Goal: Task Accomplishment & Management: Manage account settings

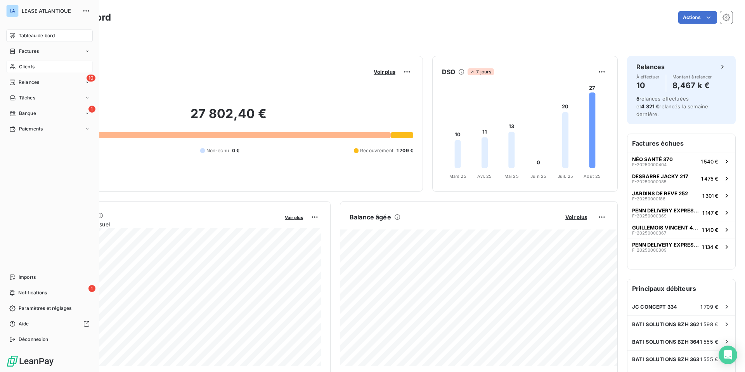
click at [28, 67] on span "Clients" at bounding box center [27, 66] width 16 height 7
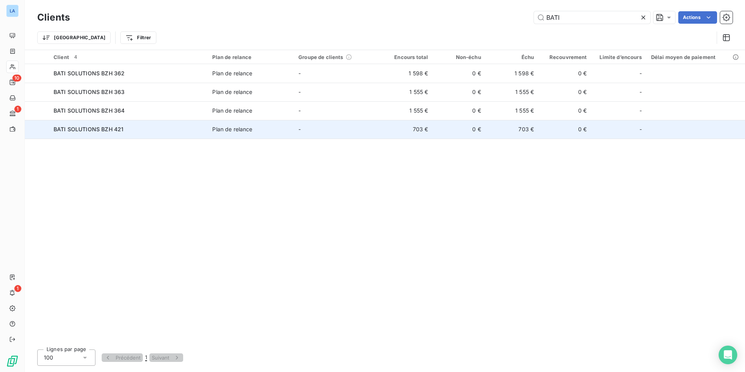
type input "BATI"
click at [79, 130] on span "BATI SOLUTIONS BZH 421" at bounding box center [89, 129] width 70 height 7
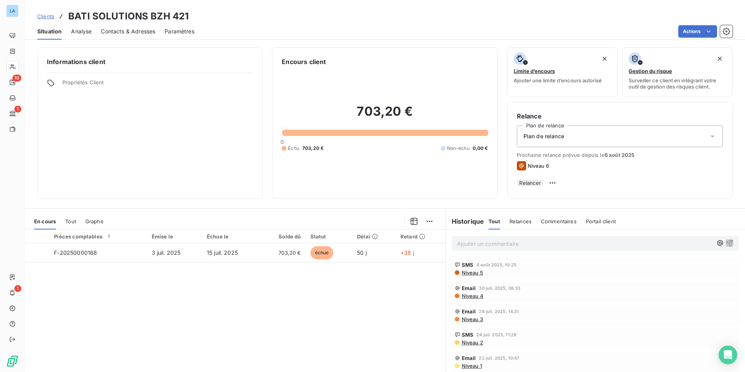
scroll to position [34, 0]
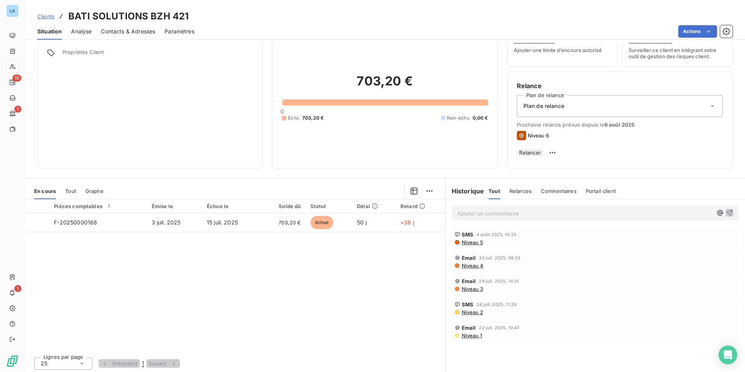
click at [553, 190] on span "Commentaires" at bounding box center [559, 191] width 36 height 6
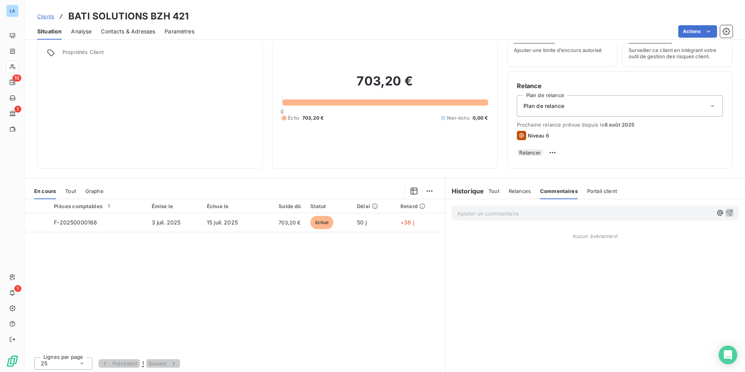
click at [465, 190] on h6 "Historique" at bounding box center [464, 190] width 39 height 9
click at [496, 190] on span "Tout" at bounding box center [493, 191] width 11 height 6
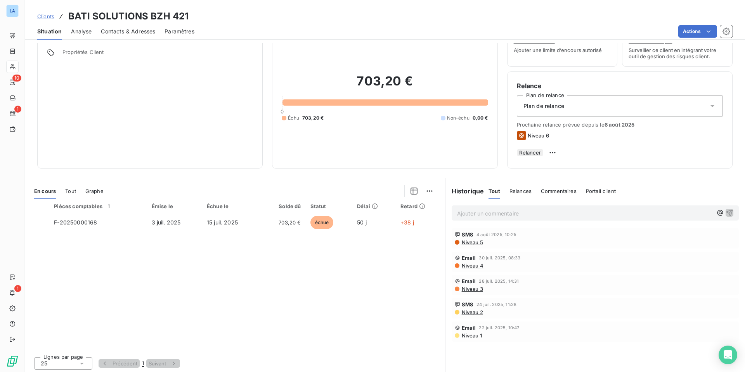
scroll to position [0, 0]
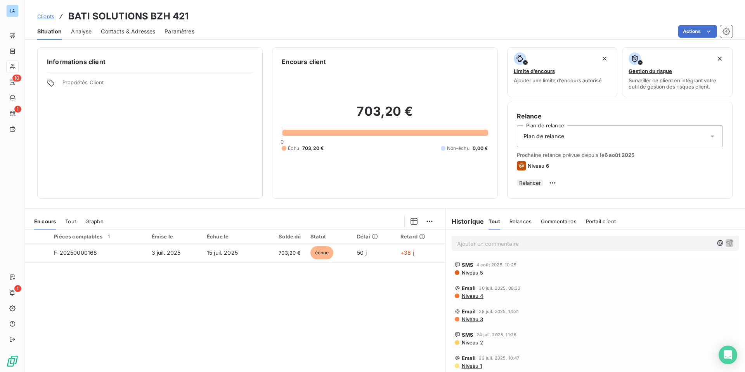
click at [132, 32] on span "Contacts & Adresses" at bounding box center [128, 32] width 54 height 8
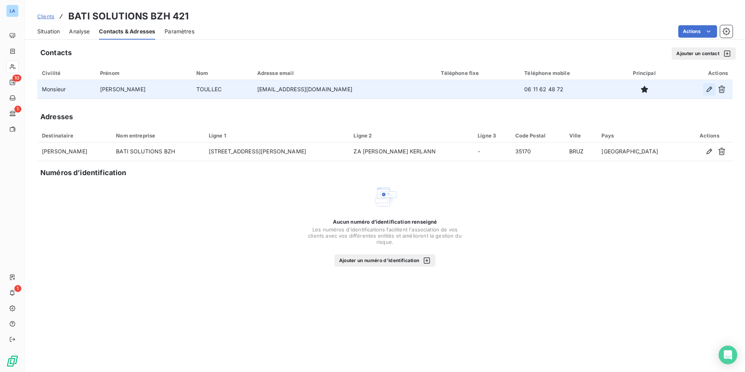
click at [708, 91] on icon "button" at bounding box center [709, 89] width 8 height 8
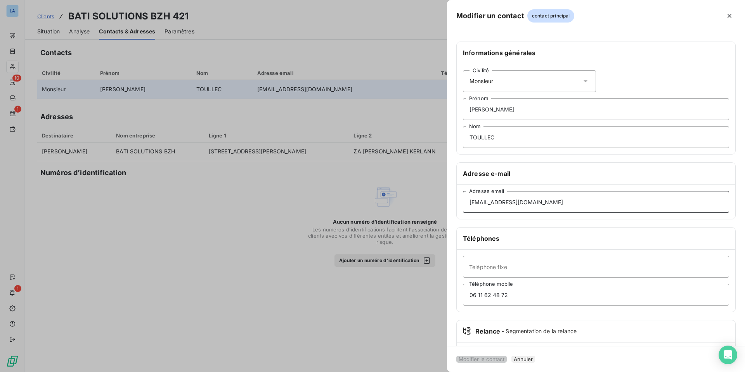
drag, startPoint x: 552, startPoint y: 203, endPoint x: 464, endPoint y: 201, distance: 87.3
click at [464, 201] on input "[EMAIL_ADDRESS][DOMAIN_NAME]" at bounding box center [596, 202] width 266 height 22
click at [519, 208] on input "[EMAIL_ADDRESS][DOMAIN_NAME]" at bounding box center [596, 202] width 266 height 22
click at [545, 199] on input "[EMAIL_ADDRESS][DOMAIN_NAME]" at bounding box center [596, 202] width 266 height 22
click at [418, 114] on div at bounding box center [372, 186] width 745 height 372
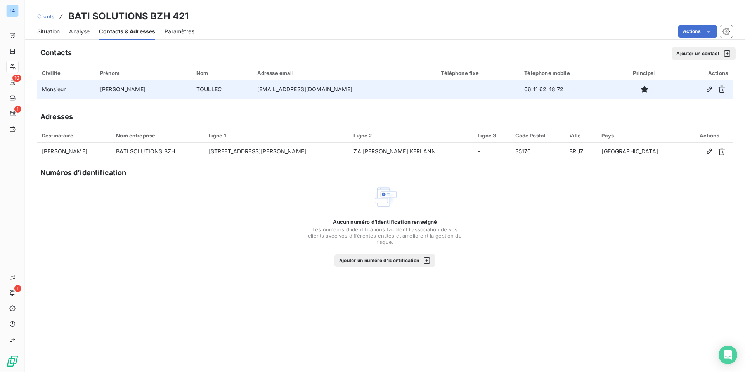
click at [695, 53] on button "Ajouter un contact" at bounding box center [704, 53] width 64 height 12
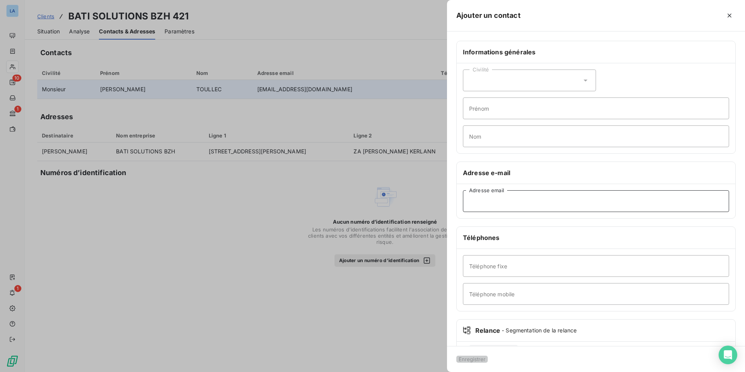
click at [501, 202] on input "Adresse email" at bounding box center [596, 201] width 266 height 22
paste input "[EMAIL_ADDRESS][DOMAIN_NAME]"
type input "[EMAIL_ADDRESS][DOMAIN_NAME]"
click at [500, 293] on input "Téléphone mobile" at bounding box center [596, 294] width 266 height 22
type input "0788495564"
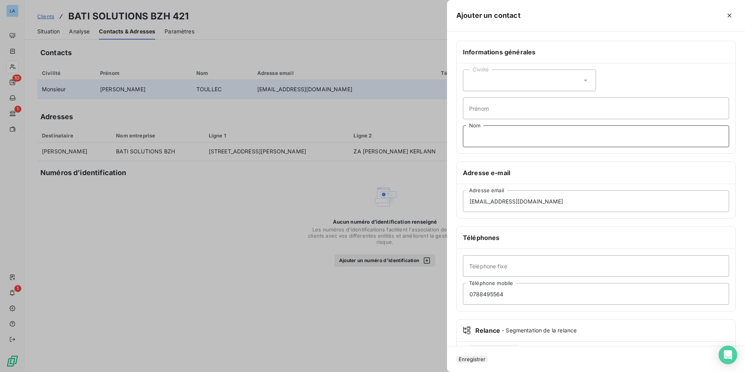
click at [478, 137] on input "Nom" at bounding box center [596, 136] width 266 height 22
click at [481, 135] on input "ADLINSITRATION" at bounding box center [596, 136] width 266 height 22
click at [479, 135] on input "ADLINSITRATION" at bounding box center [596, 136] width 266 height 22
drag, startPoint x: 517, startPoint y: 134, endPoint x: 465, endPoint y: 133, distance: 52.0
click at [465, 133] on input "ADLINSITRATION" at bounding box center [596, 136] width 266 height 22
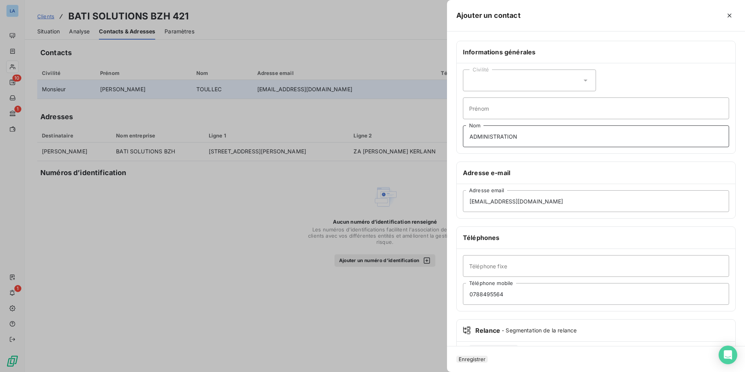
type input "ADMINISTRATION"
click at [485, 355] on button "Enregistrer" at bounding box center [471, 358] width 31 height 7
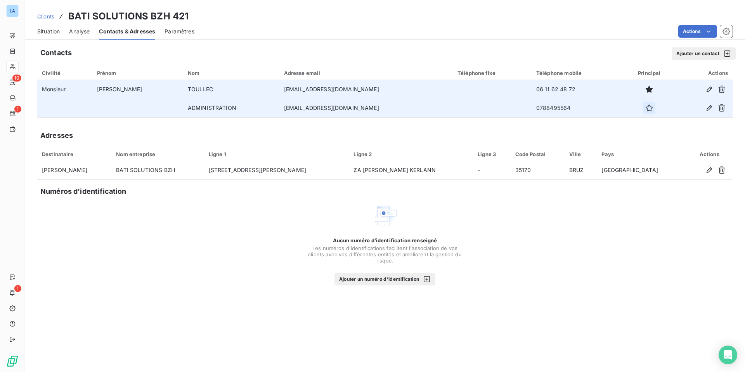
click at [646, 111] on icon "button" at bounding box center [649, 107] width 7 height 7
click at [43, 16] on span "Clients" at bounding box center [45, 16] width 17 height 6
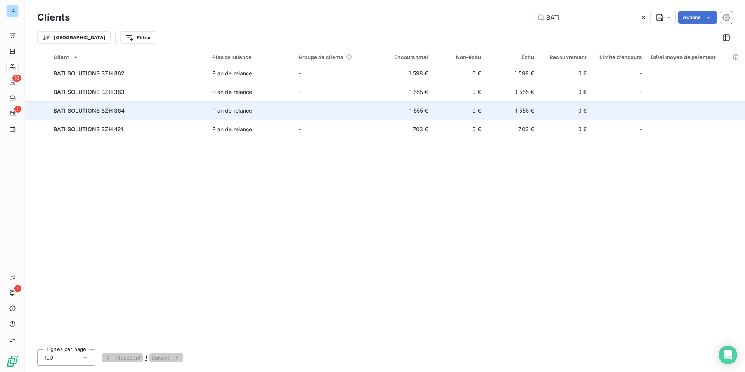
click at [80, 111] on span "BATI SOLUTIONS BZH 364" at bounding box center [89, 110] width 71 height 7
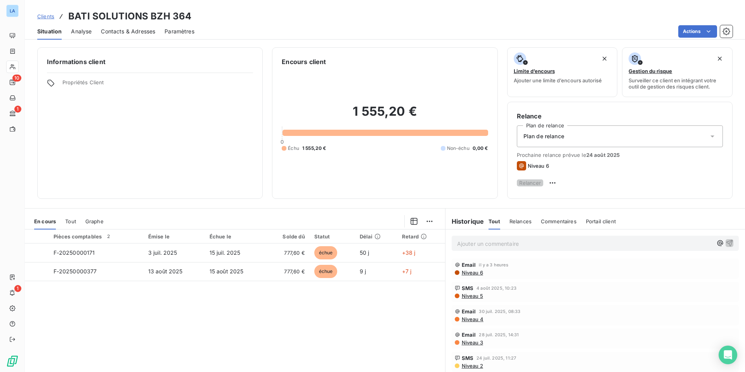
click at [124, 31] on span "Contacts & Adresses" at bounding box center [128, 32] width 54 height 8
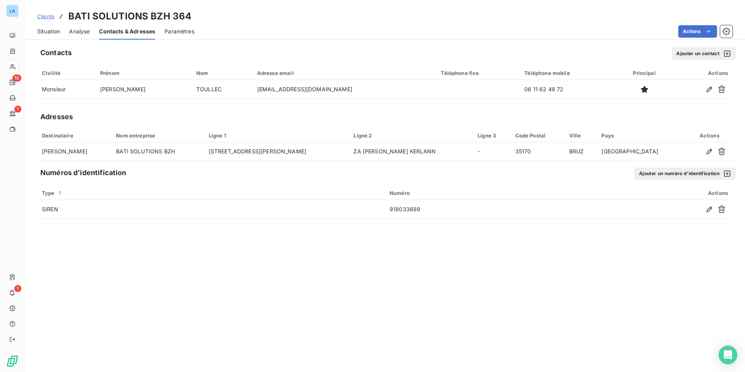
click at [687, 54] on button "Ajouter un contact" at bounding box center [704, 53] width 64 height 12
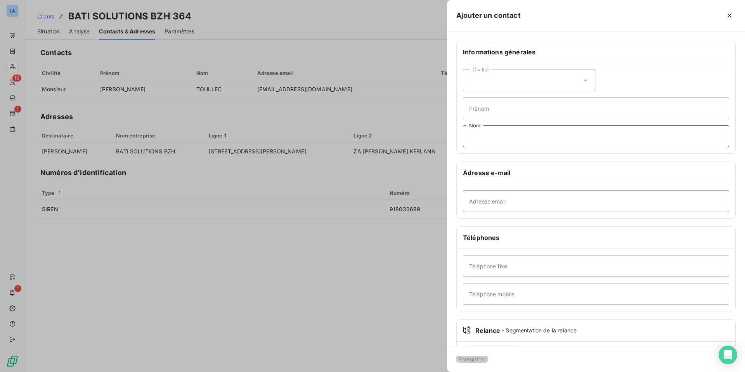
click at [517, 135] on input "Nom" at bounding box center [596, 136] width 266 height 22
type input "ADMINISTRATION"
click at [485, 201] on input "Adresse email" at bounding box center [596, 201] width 266 height 22
paste input "[EMAIL_ADDRESS][DOMAIN_NAME]"
type input "[EMAIL_ADDRESS][DOMAIN_NAME]"
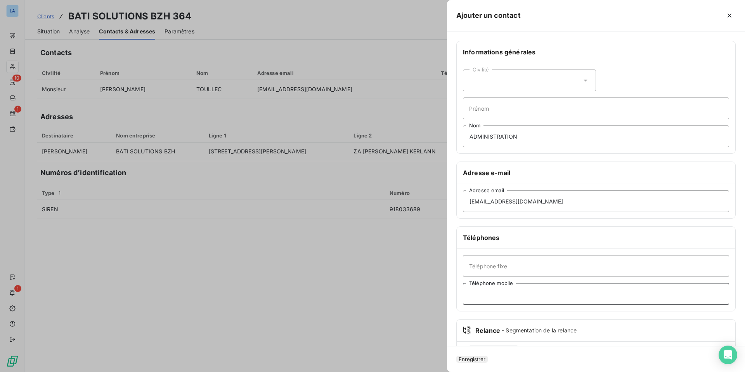
click at [484, 292] on input "Téléphone mobile" at bounding box center [596, 294] width 266 height 22
type input "07 88 49 55 64"
click at [476, 355] on button "Enregistrer" at bounding box center [471, 358] width 31 height 7
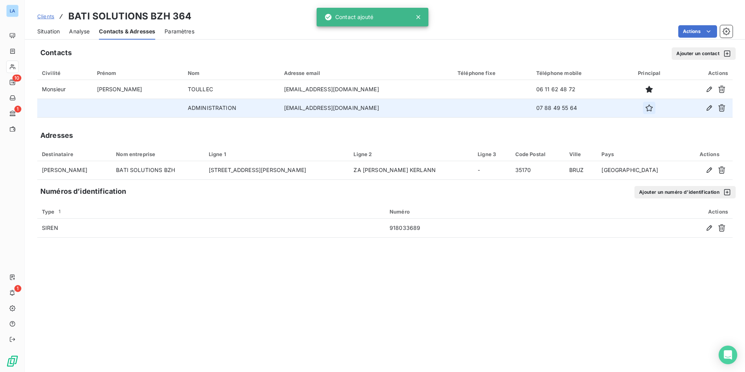
click at [645, 109] on icon "button" at bounding box center [649, 108] width 8 height 8
click at [43, 16] on span "Clients" at bounding box center [45, 16] width 17 height 6
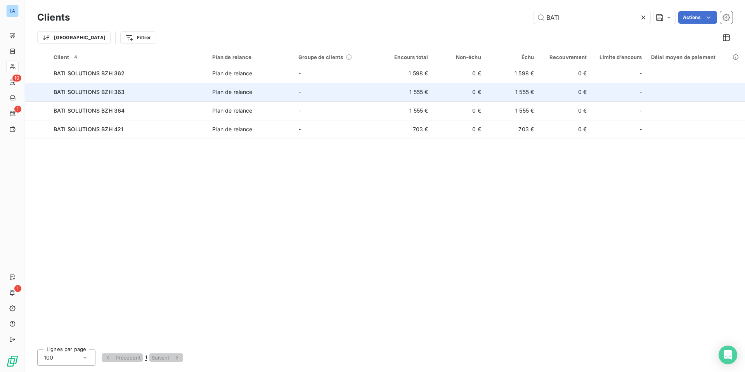
click at [91, 91] on span "BATI SOLUTIONS BZH 363" at bounding box center [89, 91] width 71 height 7
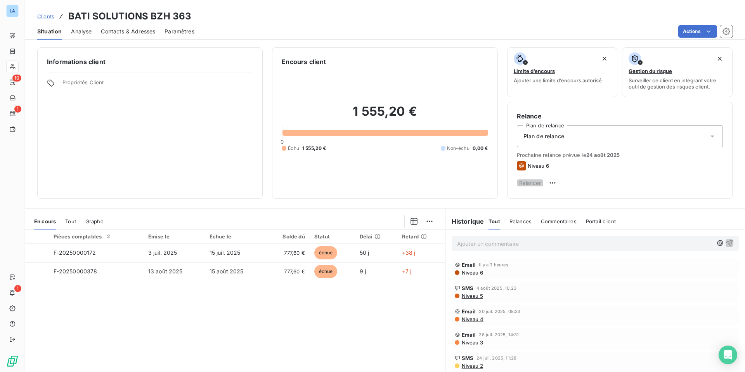
click at [124, 31] on span "Contacts & Adresses" at bounding box center [128, 32] width 54 height 8
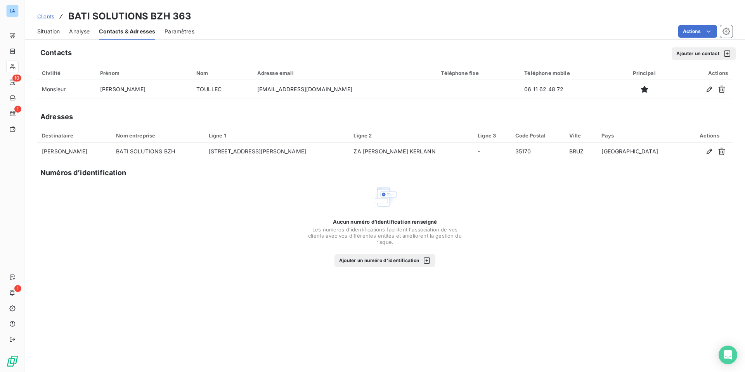
click at [691, 54] on button "Ajouter un contact" at bounding box center [704, 53] width 64 height 12
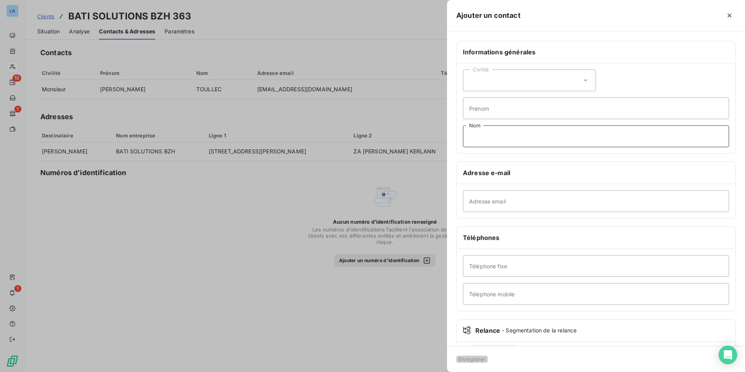
click at [505, 137] on input "Nom" at bounding box center [596, 136] width 266 height 22
type input "ADMINISTRATION"
click at [469, 202] on input "Adresse email" at bounding box center [596, 201] width 266 height 22
paste input "[EMAIL_ADDRESS][DOMAIN_NAME]"
type input "[EMAIL_ADDRESS][DOMAIN_NAME]"
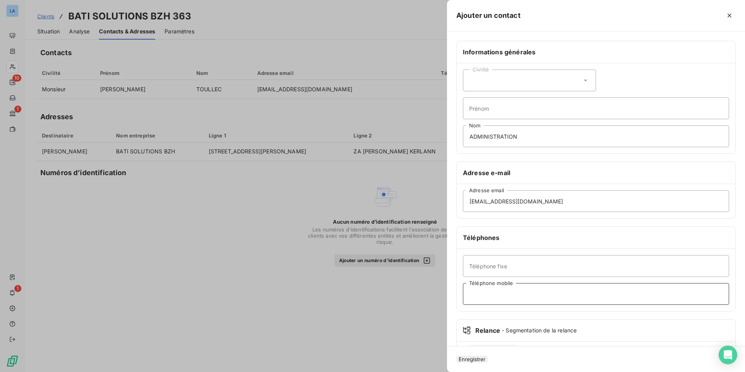
click at [478, 294] on input "Téléphone mobile" at bounding box center [596, 294] width 266 height 22
type input "07 88 49 55 64"
click at [485, 357] on button "Enregistrer" at bounding box center [471, 358] width 31 height 7
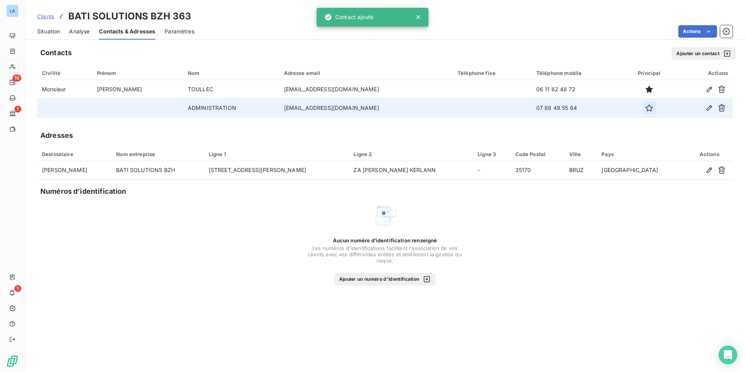
click at [646, 106] on icon "button" at bounding box center [649, 107] width 7 height 7
click at [50, 32] on span "Situation" at bounding box center [48, 32] width 23 height 8
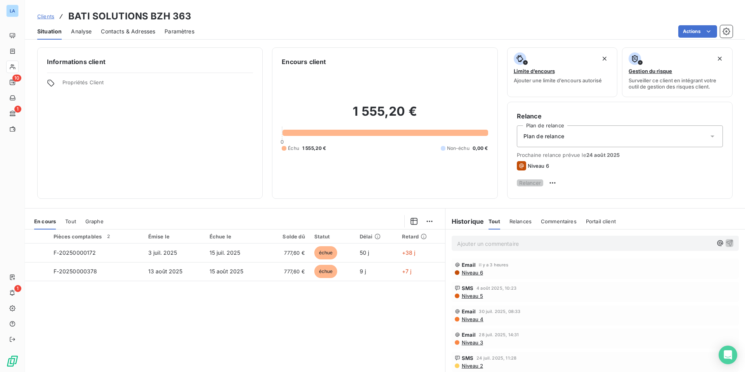
click at [48, 13] on link "Clients" at bounding box center [45, 16] width 17 height 8
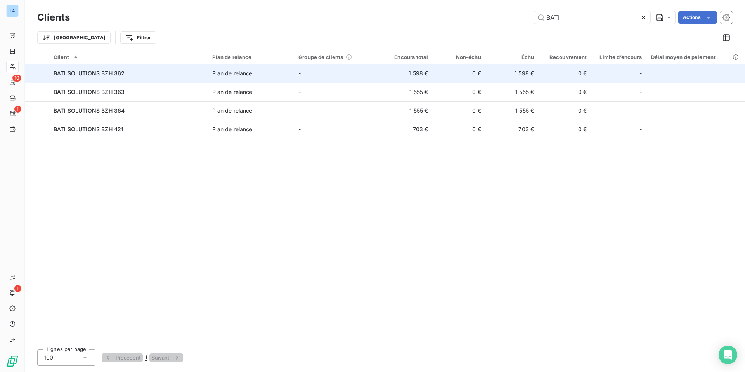
click at [86, 73] on span "BATI SOLUTIONS BZH 362" at bounding box center [89, 73] width 71 height 7
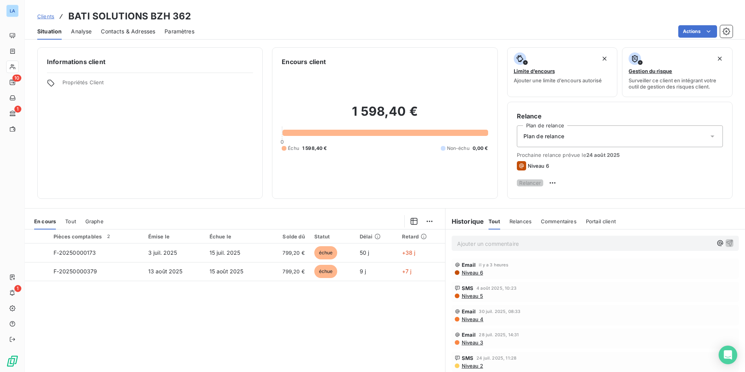
click at [121, 31] on span "Contacts & Adresses" at bounding box center [128, 32] width 54 height 8
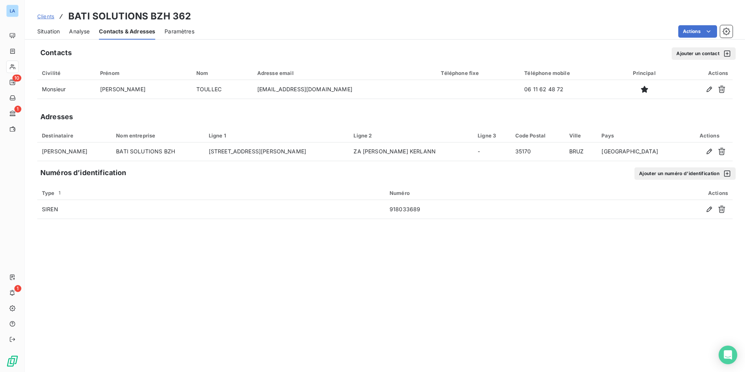
click at [694, 56] on button "Ajouter un contact" at bounding box center [704, 53] width 64 height 12
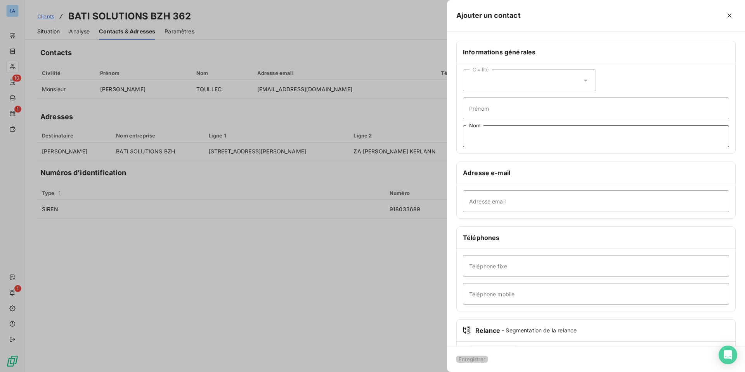
click at [485, 135] on input "Nom" at bounding box center [596, 136] width 266 height 22
type input "ADMINSITRATION"
click at [474, 201] on input "Adresse email" at bounding box center [596, 201] width 266 height 22
paste input "[EMAIL_ADDRESS][DOMAIN_NAME]"
type input "[EMAIL_ADDRESS][DOMAIN_NAME]"
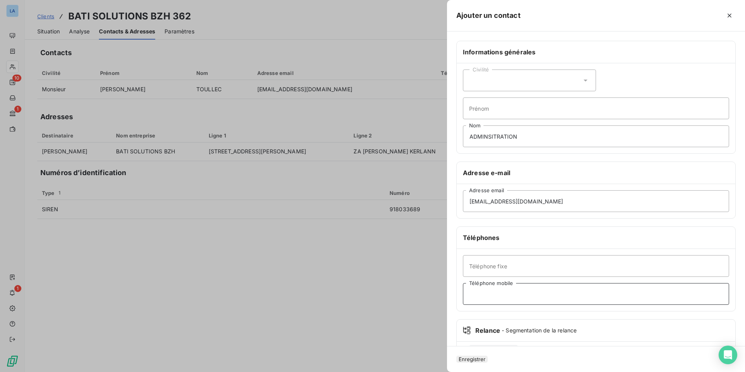
click at [474, 293] on input "Téléphone mobile" at bounding box center [596, 294] width 266 height 22
type input "07 88 49 55 64"
click at [585, 83] on icon at bounding box center [586, 80] width 8 height 8
click at [565, 99] on li "Madame" at bounding box center [529, 100] width 133 height 14
click at [533, 110] on input "Prénom" at bounding box center [596, 108] width 266 height 22
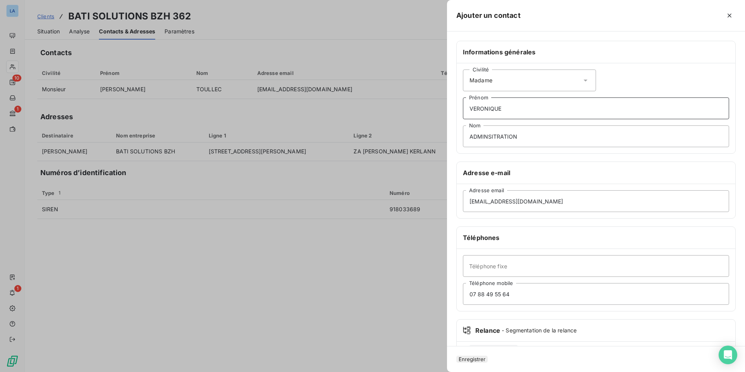
type input "VERONIQUE"
drag, startPoint x: 521, startPoint y: 135, endPoint x: 462, endPoint y: 136, distance: 59.4
click at [462, 136] on div "Civilité Madame [PERSON_NAME] ADMINSITRATION Nom" at bounding box center [596, 108] width 279 height 90
type input "BRUHAT"
click at [481, 355] on button "Enregistrer" at bounding box center [471, 358] width 31 height 7
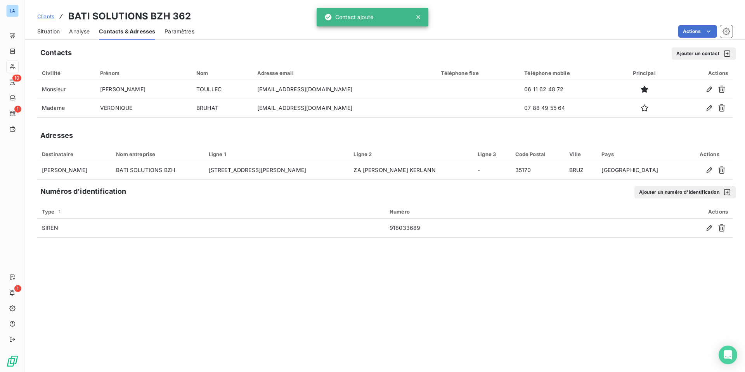
click at [41, 14] on span "Clients" at bounding box center [45, 16] width 17 height 6
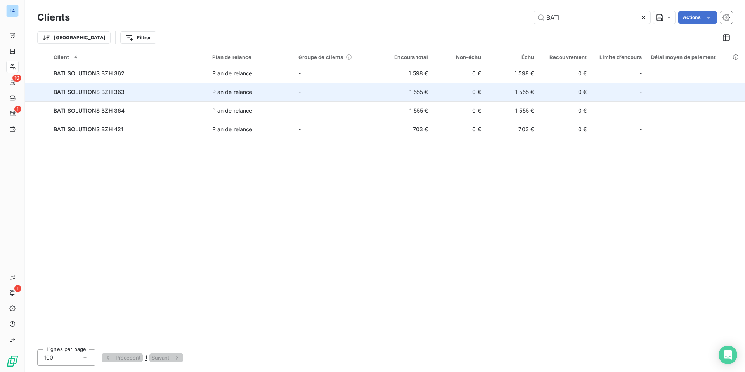
click at [74, 93] on span "BATI SOLUTIONS BZH 363" at bounding box center [89, 91] width 71 height 7
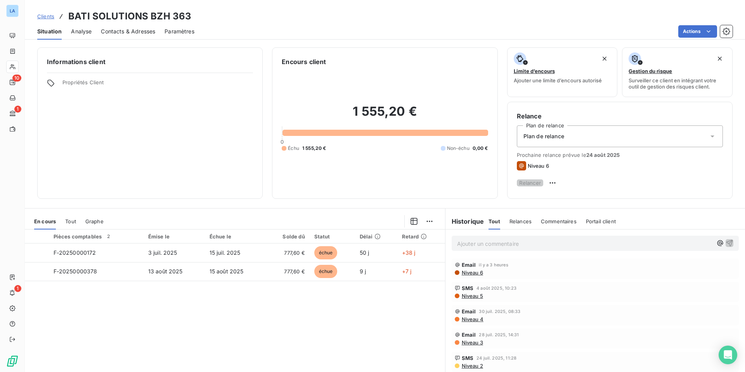
click at [133, 30] on span "Contacts & Adresses" at bounding box center [128, 32] width 54 height 8
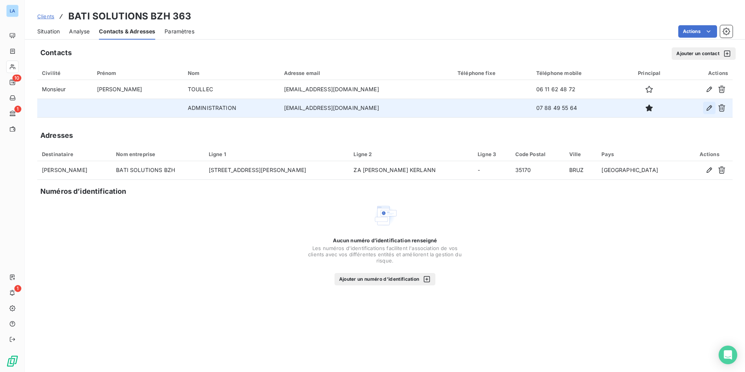
click at [709, 109] on icon "button" at bounding box center [708, 107] width 5 height 5
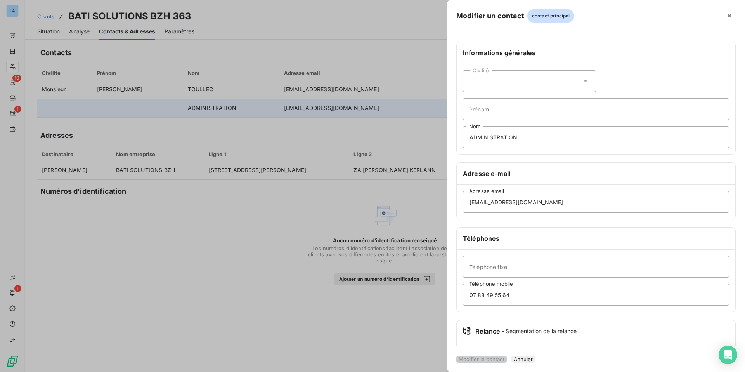
click at [586, 80] on icon at bounding box center [586, 81] width 4 height 2
click at [564, 103] on li "Madame" at bounding box center [529, 100] width 133 height 14
click at [538, 109] on input "Prénom" at bounding box center [596, 109] width 266 height 22
type input "VERONIQUE"
drag, startPoint x: 547, startPoint y: 141, endPoint x: 446, endPoint y: 138, distance: 101.3
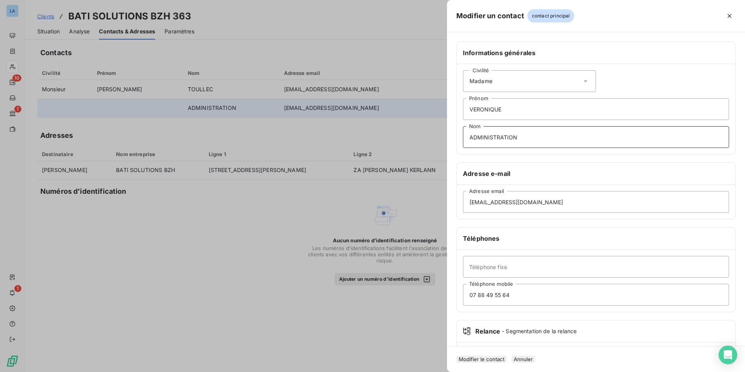
click at [446, 371] on div "Modifier un contact contact principal Informations générales Civilité Madame [P…" at bounding box center [372, 372] width 745 height 0
type input "BRUHAT"
click at [507, 356] on button "Modifier le contact" at bounding box center [481, 358] width 50 height 7
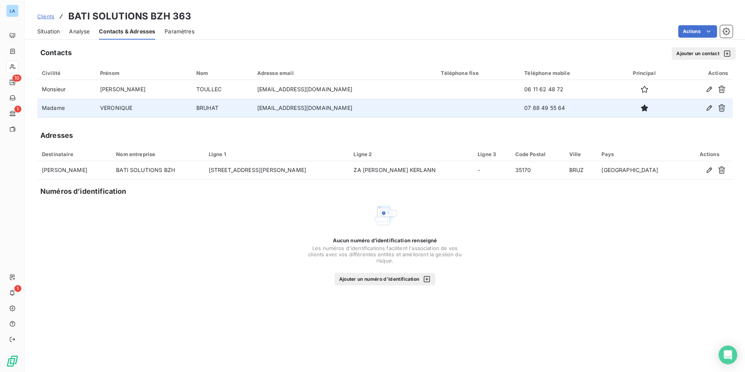
click at [41, 17] on span "Clients" at bounding box center [45, 16] width 17 height 6
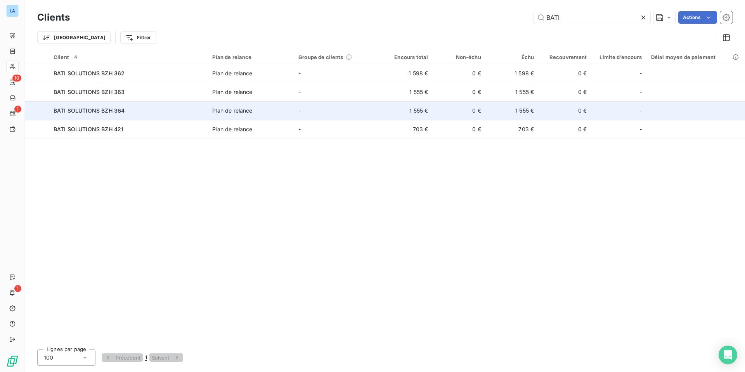
click at [70, 109] on span "BATI SOLUTIONS BZH 364" at bounding box center [89, 110] width 71 height 7
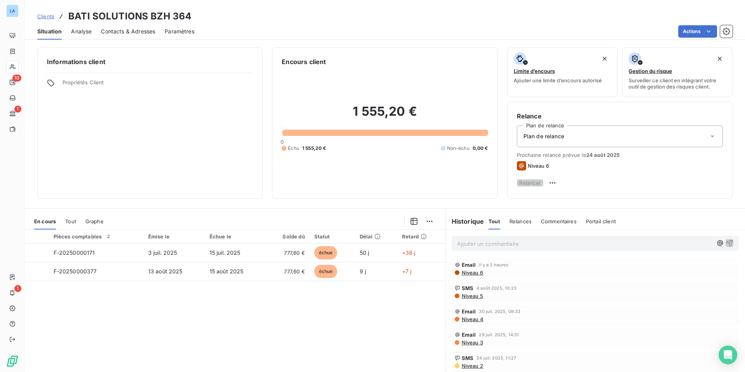
click at [118, 31] on span "Contacts & Adresses" at bounding box center [128, 32] width 54 height 8
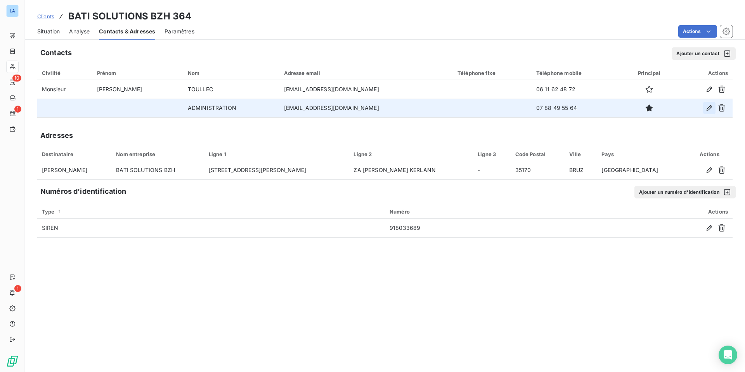
click at [708, 108] on icon "button" at bounding box center [708, 107] width 5 height 5
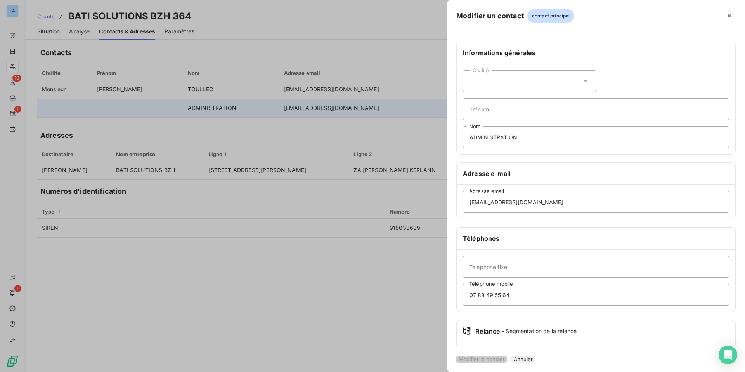
click at [585, 81] on icon at bounding box center [586, 81] width 8 height 8
click at [566, 100] on li "Madame" at bounding box center [529, 100] width 133 height 14
click at [556, 106] on input "Prénom" at bounding box center [596, 109] width 266 height 22
type input "VERONIQUE"
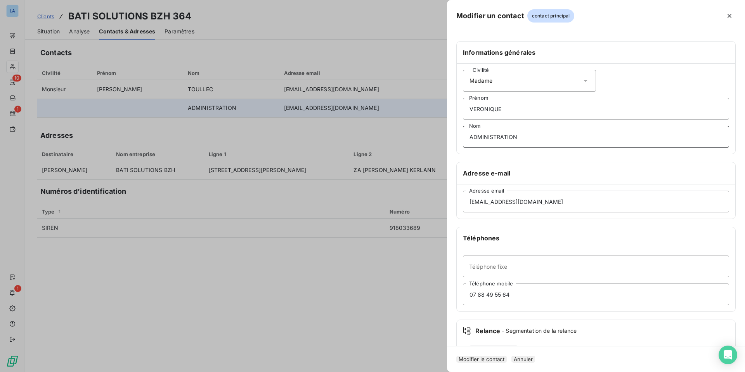
drag, startPoint x: 572, startPoint y: 139, endPoint x: 466, endPoint y: 135, distance: 106.3
click at [466, 135] on input "ADMINISTRATION" at bounding box center [596, 137] width 266 height 22
type input "BRUHAT"
click at [490, 357] on button "Modifier le contact" at bounding box center [481, 358] width 50 height 7
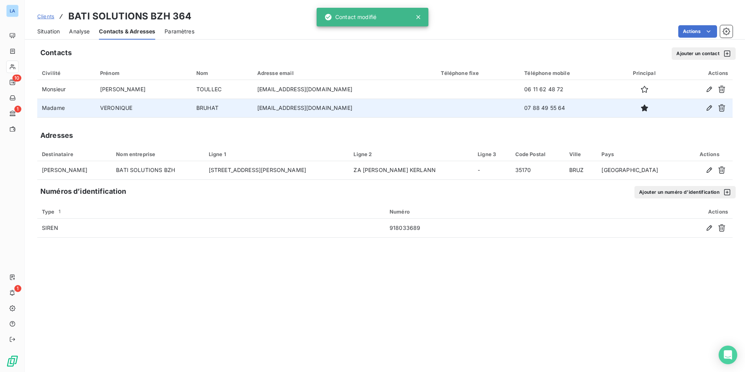
click at [46, 14] on span "Clients" at bounding box center [45, 16] width 17 height 6
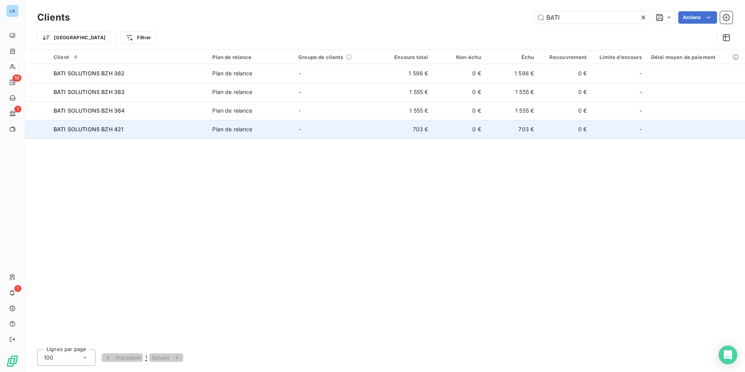
click at [83, 130] on span "BATI SOLUTIONS BZH 421" at bounding box center [89, 129] width 70 height 7
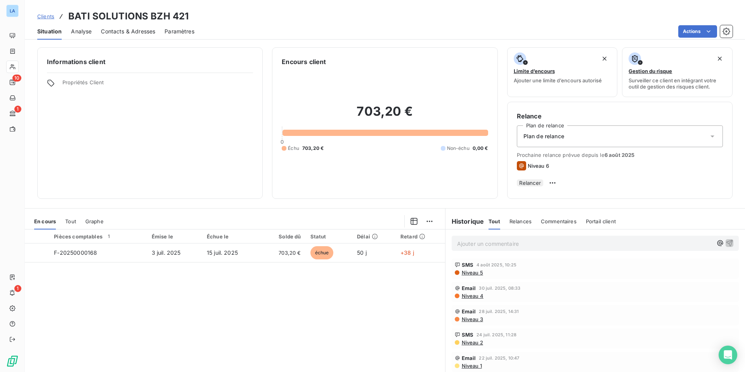
click at [114, 27] on div "Contacts & Adresses" at bounding box center [128, 31] width 54 height 16
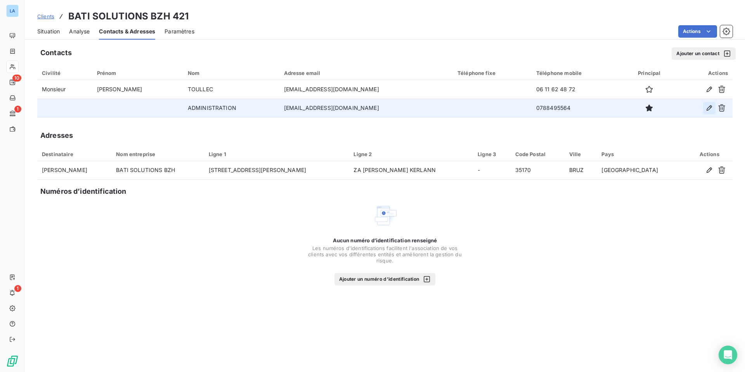
click at [708, 108] on icon "button" at bounding box center [709, 108] width 8 height 8
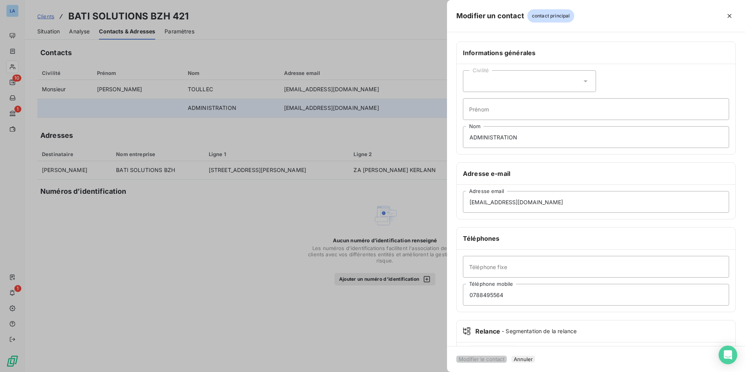
click at [587, 81] on icon at bounding box center [586, 81] width 8 height 8
click at [563, 93] on li "Madame" at bounding box center [529, 100] width 133 height 14
click at [548, 104] on input "Prénom" at bounding box center [596, 109] width 266 height 22
type input "VERONIQUE"
drag, startPoint x: 540, startPoint y: 137, endPoint x: 468, endPoint y: 134, distance: 72.2
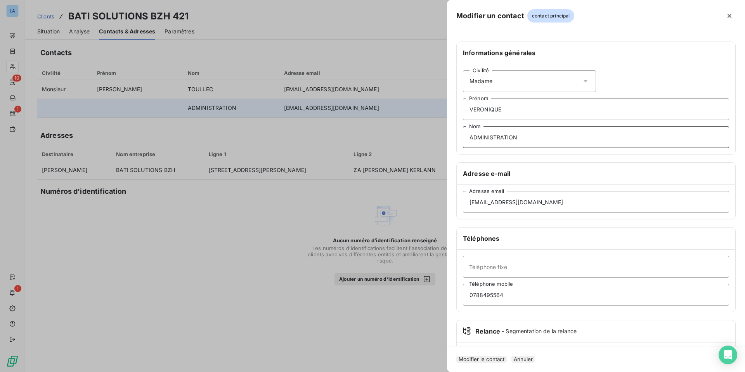
click at [468, 134] on input "ADMINISTRATION" at bounding box center [596, 137] width 266 height 22
type input "BRUHAT"
click at [489, 356] on button "Modifier le contact" at bounding box center [481, 358] width 50 height 7
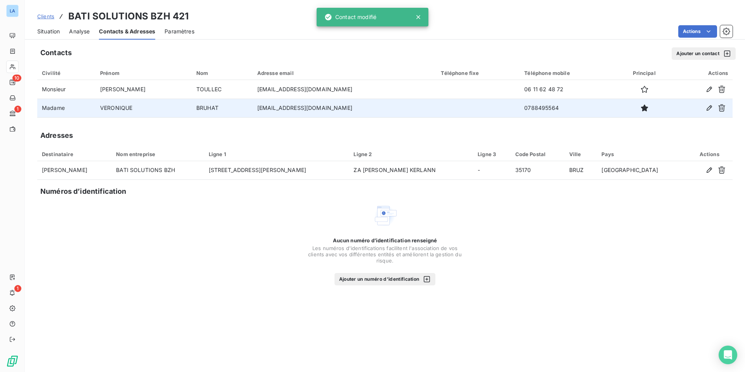
click at [42, 12] on link "Clients" at bounding box center [45, 16] width 17 height 8
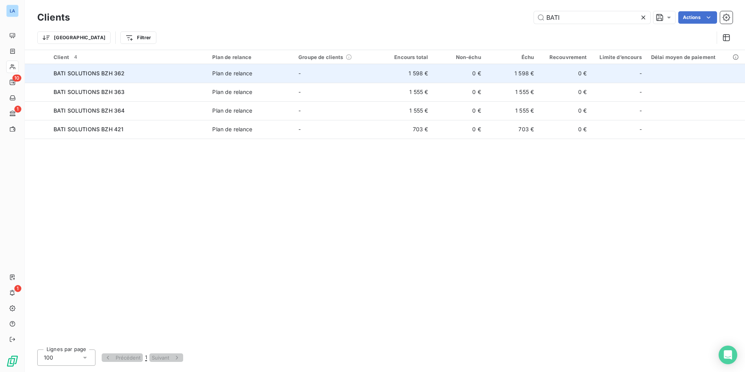
click at [78, 71] on span "BATI SOLUTIONS BZH 362" at bounding box center [89, 73] width 71 height 7
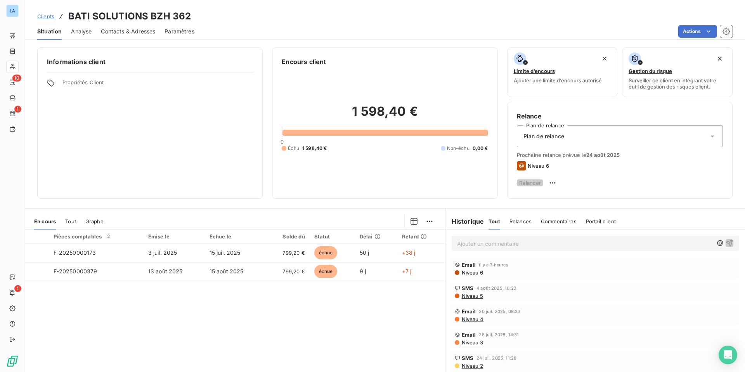
click at [111, 26] on div "Contacts & Adresses" at bounding box center [128, 31] width 54 height 16
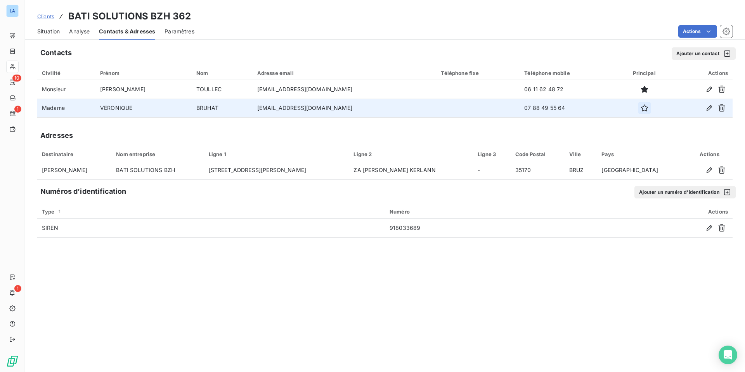
click at [641, 107] on icon "button" at bounding box center [645, 108] width 8 height 8
click at [43, 17] on span "Clients" at bounding box center [45, 16] width 17 height 6
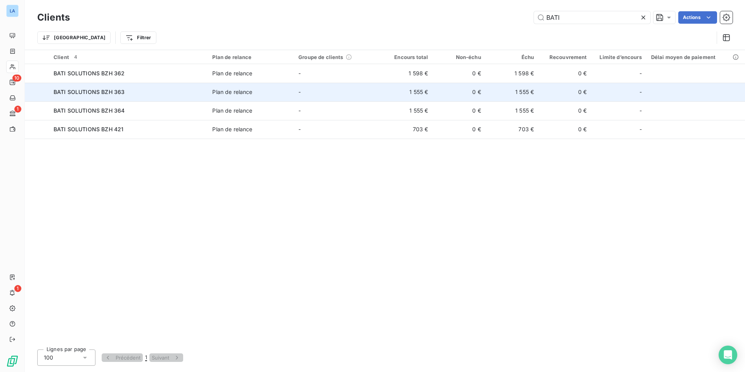
click at [76, 92] on span "BATI SOLUTIONS BZH 363" at bounding box center [89, 91] width 71 height 7
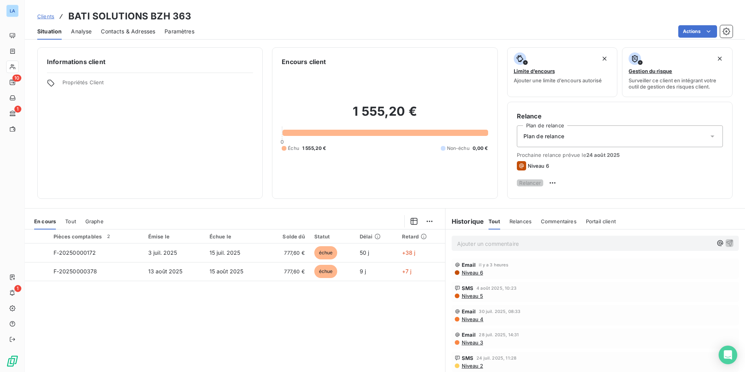
click at [122, 30] on span "Contacts & Adresses" at bounding box center [128, 32] width 54 height 8
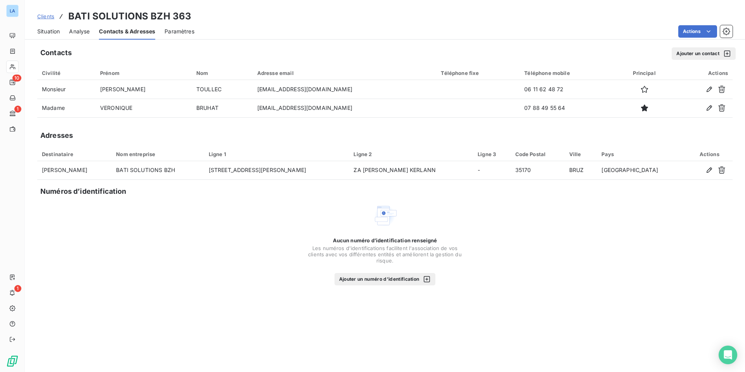
click at [428, 282] on icon "button" at bounding box center [427, 279] width 6 height 6
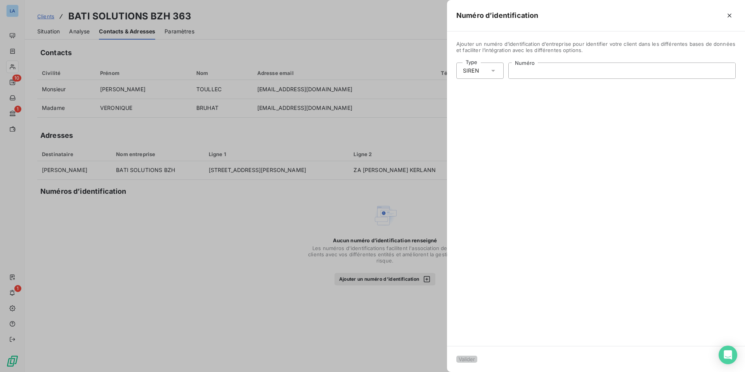
click at [521, 66] on input "Numéro" at bounding box center [622, 71] width 227 height 16
drag, startPoint x: 514, startPoint y: 68, endPoint x: 546, endPoint y: 74, distance: 31.9
click at [546, 74] on input "918 033 689" at bounding box center [622, 71] width 227 height 16
type input "918 033 689"
click at [477, 355] on button "Valider" at bounding box center [466, 358] width 21 height 7
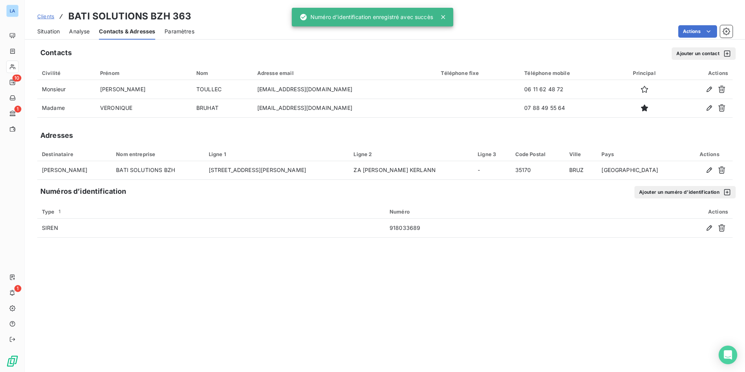
click at [42, 17] on span "Clients" at bounding box center [45, 16] width 17 height 6
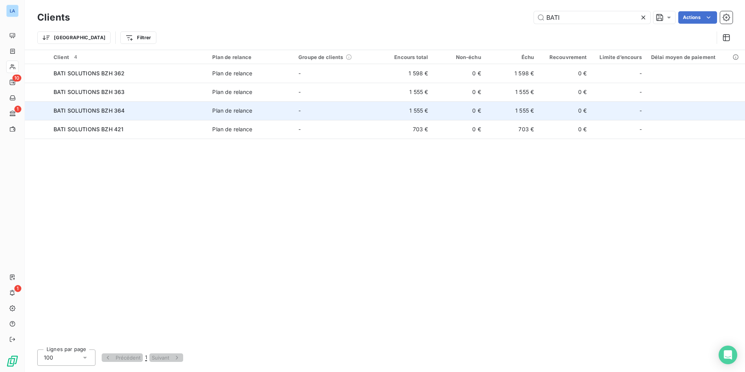
click at [83, 109] on span "BATI SOLUTIONS BZH 364" at bounding box center [89, 110] width 71 height 7
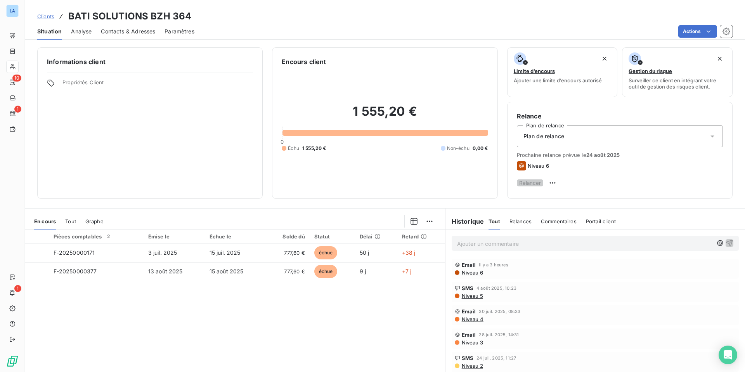
click at [116, 29] on span "Contacts & Adresses" at bounding box center [128, 32] width 54 height 8
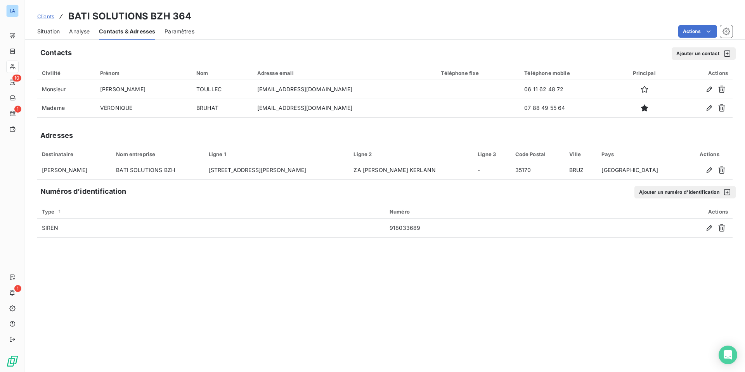
click at [40, 17] on span "Clients" at bounding box center [45, 16] width 17 height 6
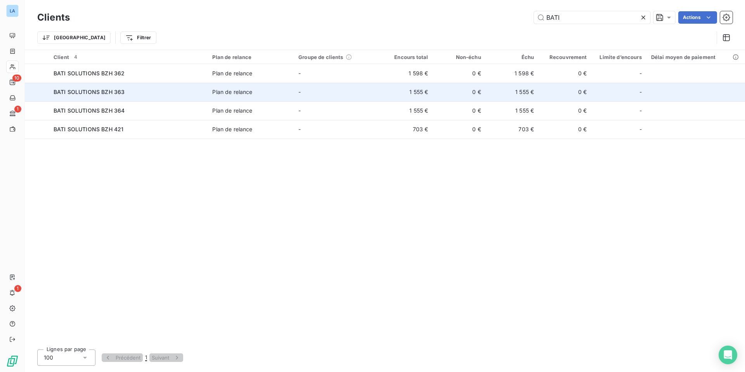
click at [91, 89] on span "BATI SOLUTIONS BZH 363" at bounding box center [89, 91] width 71 height 7
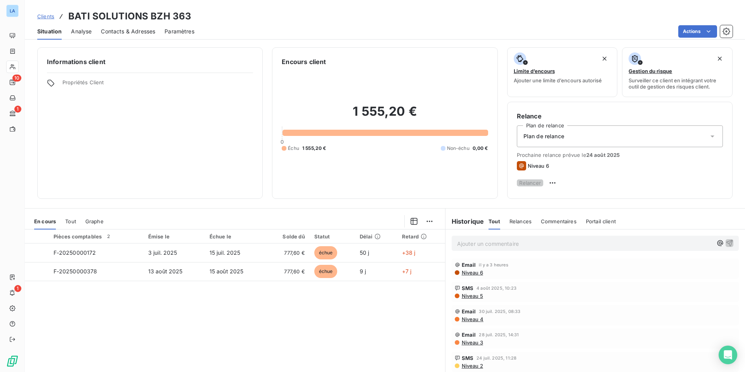
click at [132, 29] on span "Contacts & Adresses" at bounding box center [128, 32] width 54 height 8
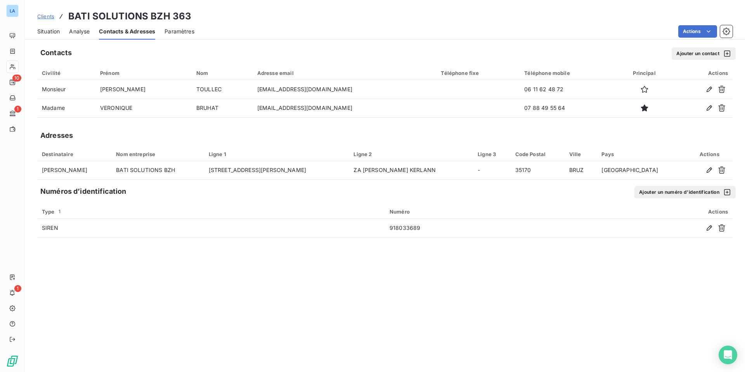
click at [45, 13] on span "Clients" at bounding box center [45, 16] width 17 height 6
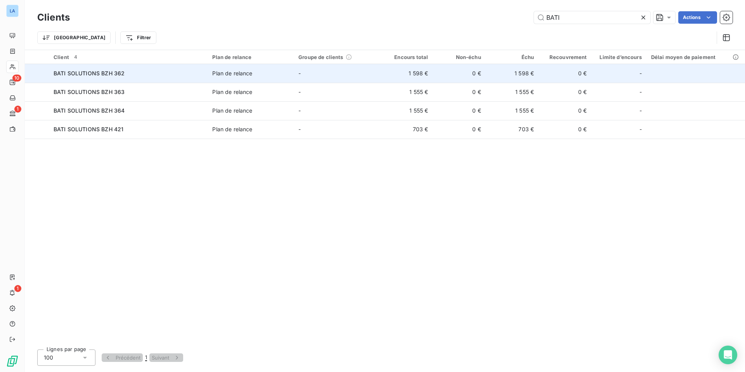
click at [80, 74] on span "BATI SOLUTIONS BZH 362" at bounding box center [89, 73] width 71 height 7
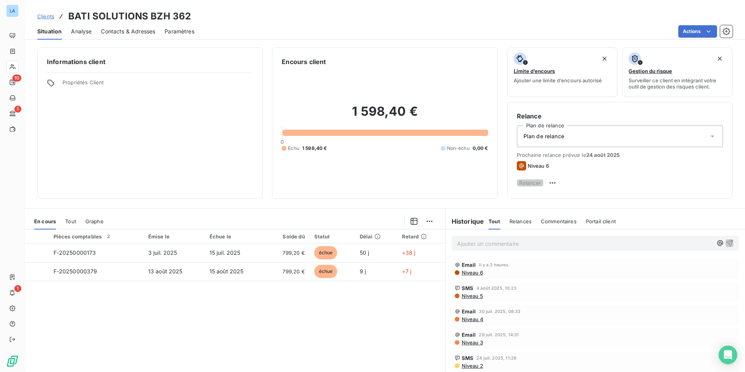
click at [132, 30] on span "Contacts & Adresses" at bounding box center [128, 32] width 54 height 8
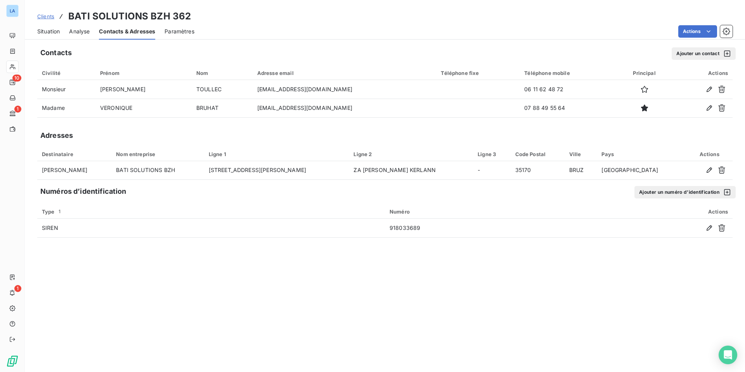
click at [40, 13] on span "Clients" at bounding box center [45, 16] width 17 height 6
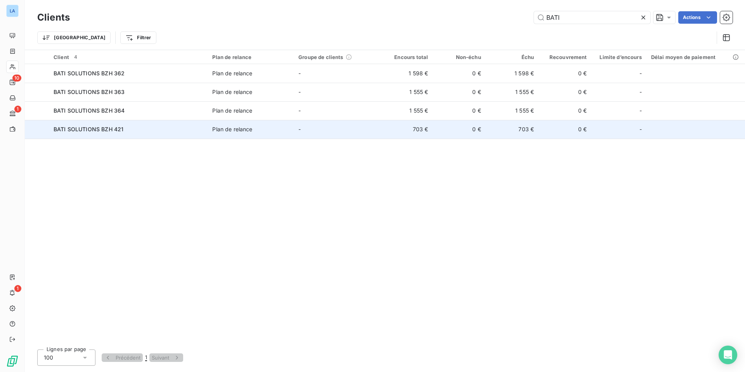
click at [80, 126] on span "BATI SOLUTIONS BZH 421" at bounding box center [89, 129] width 70 height 7
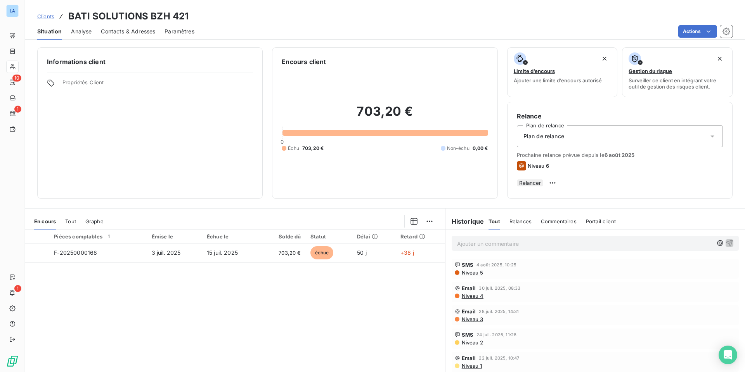
click at [130, 31] on span "Contacts & Adresses" at bounding box center [128, 32] width 54 height 8
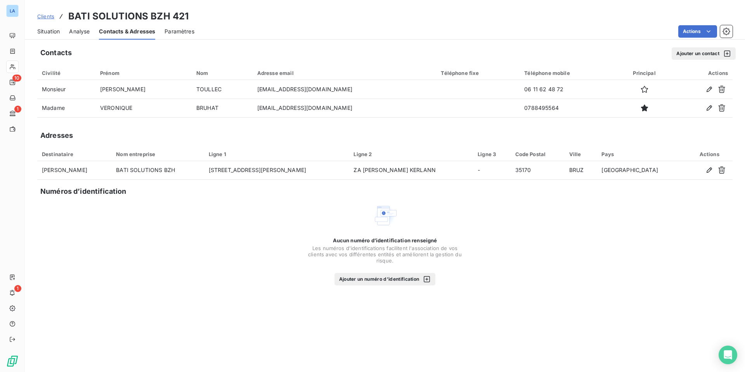
click at [427, 282] on icon "button" at bounding box center [427, 279] width 8 height 8
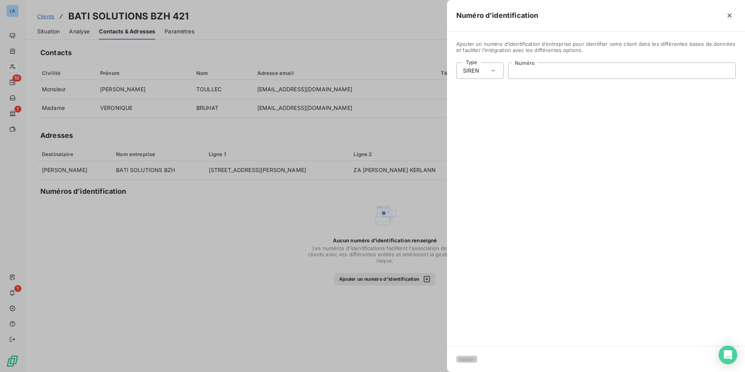
click at [538, 74] on input "Numéro" at bounding box center [622, 71] width 227 height 16
paste input "918 033 689"
type input "918 033 689"
click at [472, 355] on button "Valider" at bounding box center [466, 358] width 21 height 7
